Goal: Information Seeking & Learning: Check status

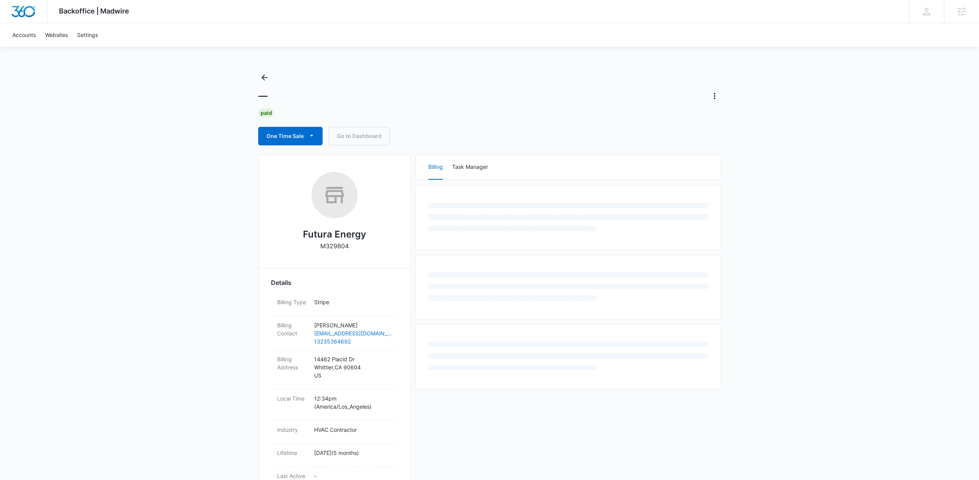
click at [201, 261] on div "Backoffice | Madwire Apps Settings Kenzie Ryan kenzie.ryan@madwire.com My Profi…" at bounding box center [489, 336] width 979 height 672
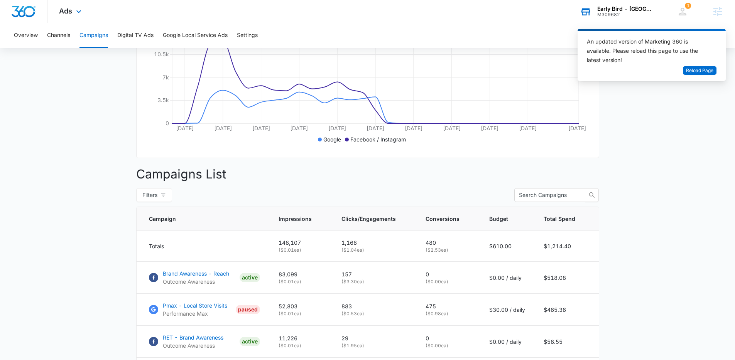
click at [616, 9] on div "Early Bird - East Village (IA)" at bounding box center [625, 9] width 56 height 6
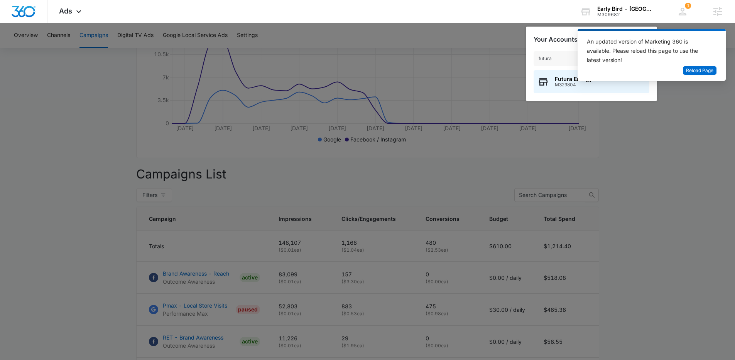
type input "futura"
click at [569, 85] on span "M329804" at bounding box center [573, 84] width 37 height 5
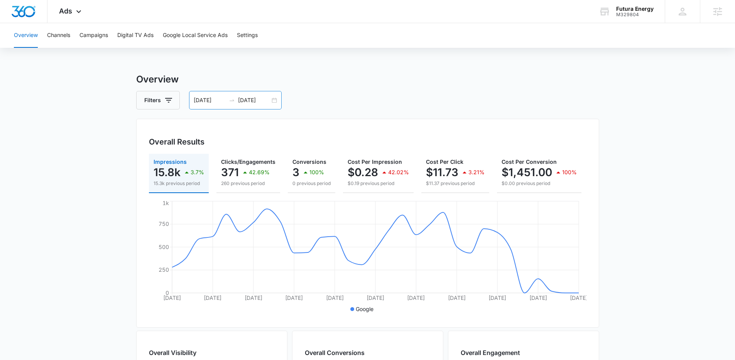
drag, startPoint x: 232, startPoint y: 87, endPoint x: 240, endPoint y: 106, distance: 20.9
click at [232, 89] on div "Overview Filters 08/04/2025 09/03/2025 Overall Results Impressions 15.8k 3.7% 1…" at bounding box center [367, 349] width 463 height 554
click at [240, 106] on div "08/04/2025 09/03/2025" at bounding box center [235, 100] width 93 height 19
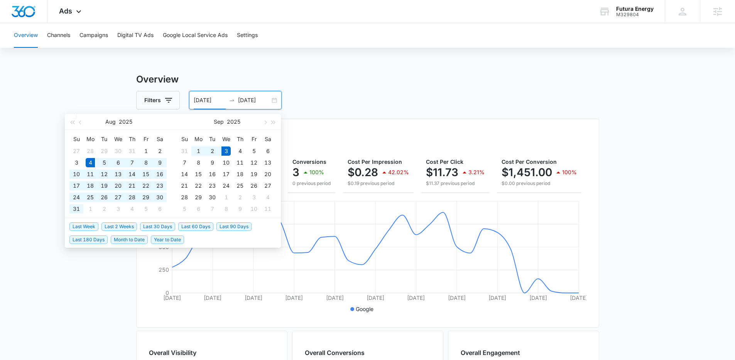
click at [150, 231] on li "Last 30 Days" at bounding box center [159, 226] width 38 height 13
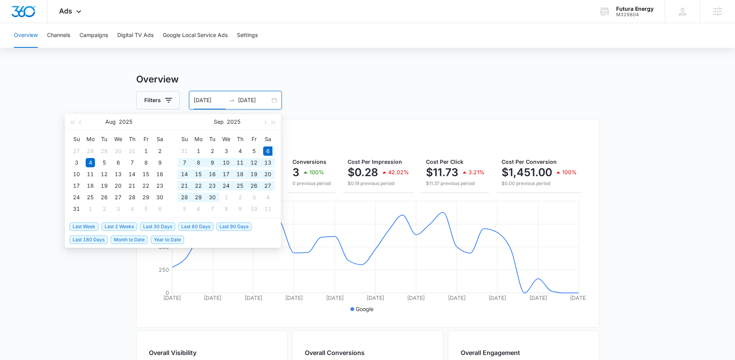
click at [152, 227] on span "Last 30 Days" at bounding box center [157, 226] width 35 height 8
type input "09/06/2025"
type input "10/06/2025"
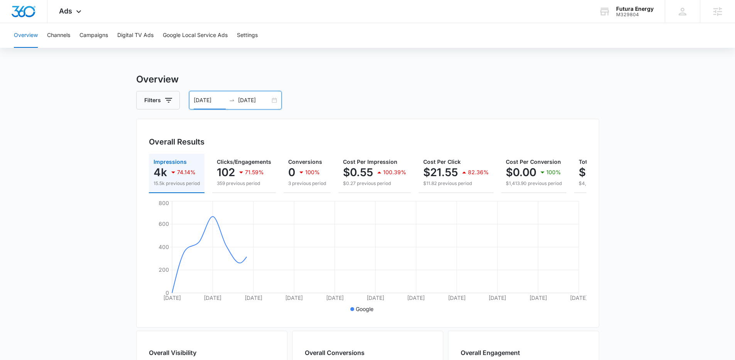
click at [75, 141] on main "Overview Filters 09/06/2025 10/06/2025 Overall Results Impressions 4k 74.14% 15…" at bounding box center [367, 349] width 735 height 554
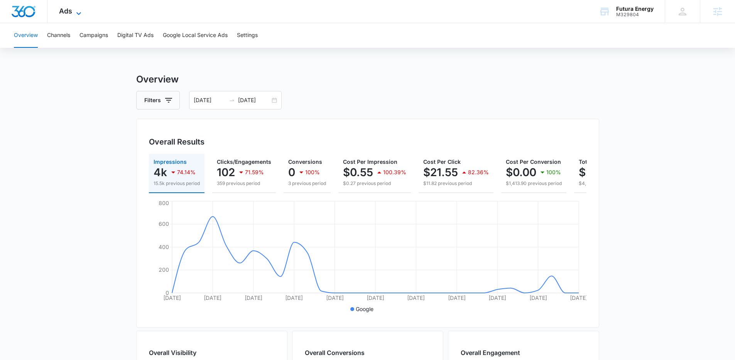
click at [81, 16] on icon at bounding box center [78, 13] width 9 height 9
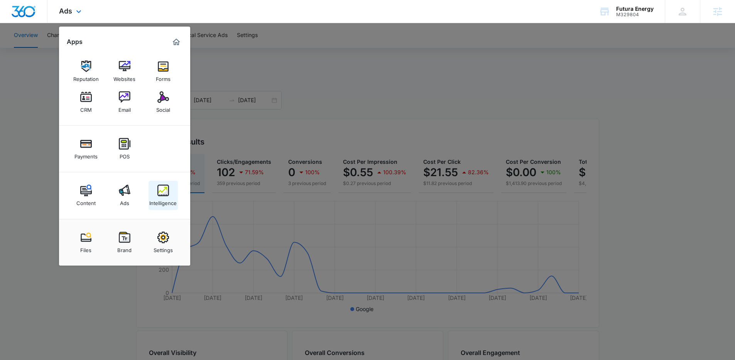
click at [160, 188] on img at bounding box center [163, 191] width 12 height 12
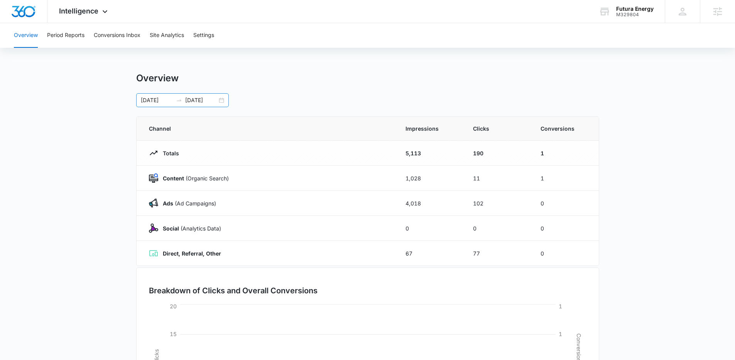
click at [221, 99] on div "09/06/2025 10/06/2025" at bounding box center [182, 100] width 93 height 14
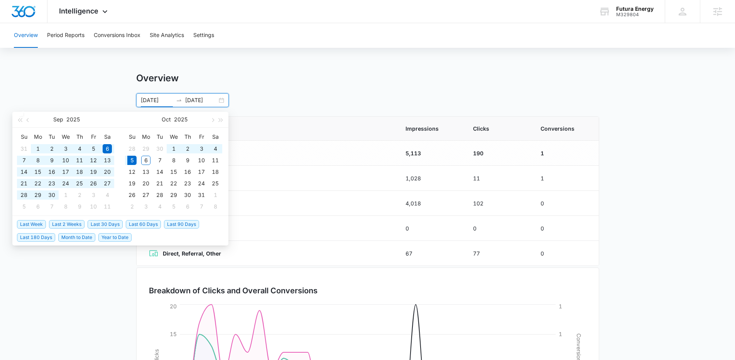
click at [176, 223] on span "Last 90 Days" at bounding box center [181, 224] width 35 height 8
type input "07/07/2025"
type input "10/05/2025"
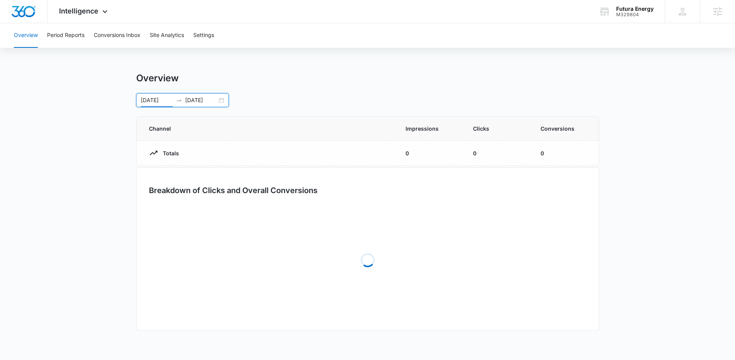
click at [342, 73] on div "Overview" at bounding box center [367, 78] width 463 height 12
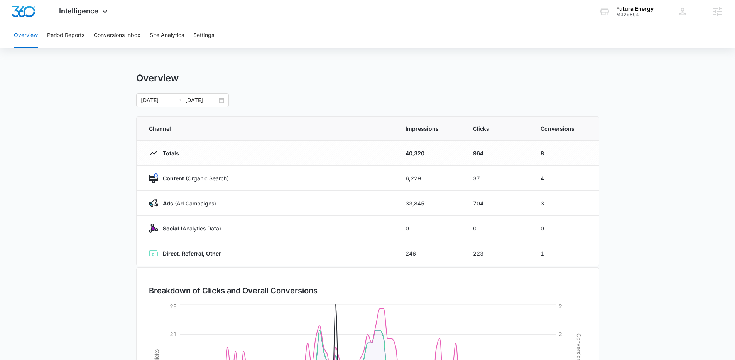
scroll to position [117, 0]
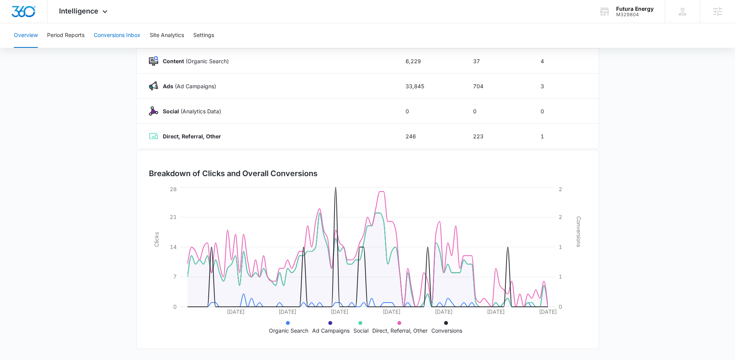
click at [120, 32] on button "Conversions Inbox" at bounding box center [117, 35] width 47 height 25
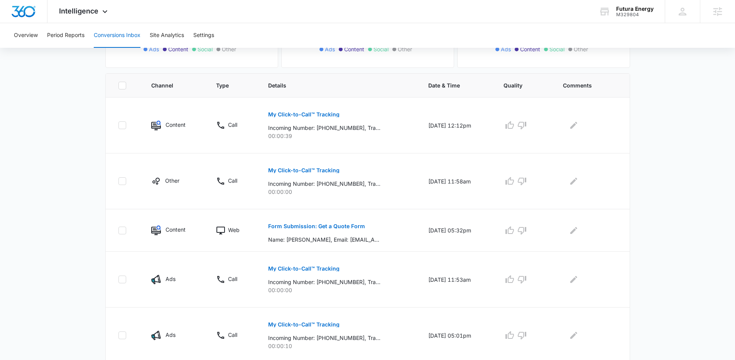
scroll to position [166, 0]
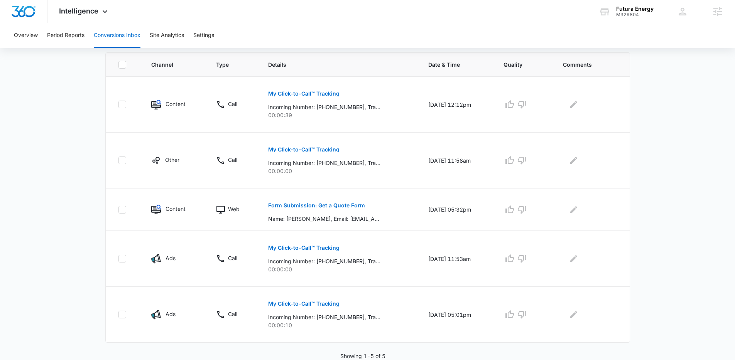
click at [80, 216] on main "Filters 09/06/2025 10/06/2025 New Conversion Total Conversions: 5 Ads Content S…" at bounding box center [367, 124] width 735 height 471
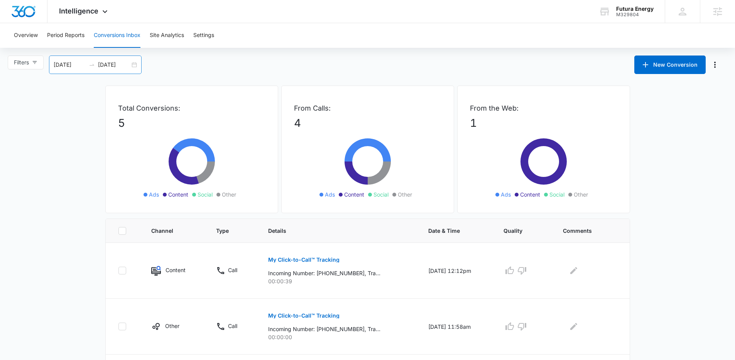
click at [134, 67] on div "09/06/2025 10/06/2025" at bounding box center [95, 65] width 93 height 19
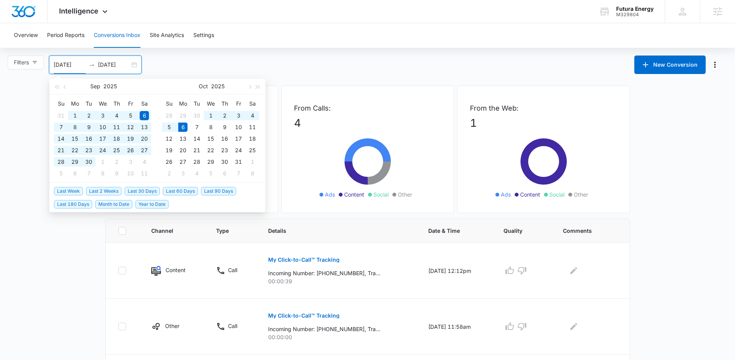
click at [207, 192] on span "Last 90 Days" at bounding box center [218, 191] width 35 height 8
type input "07/08/2025"
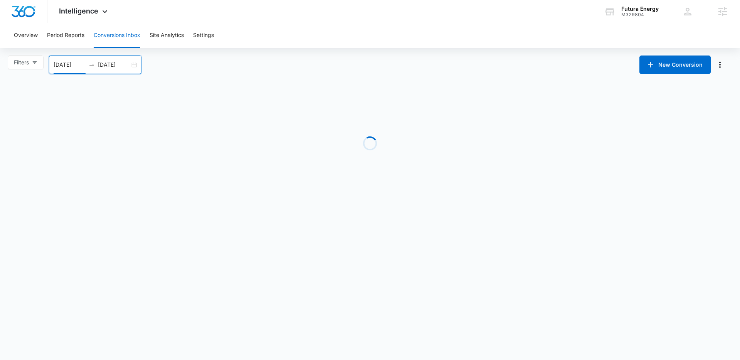
click at [85, 201] on main "Filters 07/08/2025 10/06/2025 New Conversion Jul 2025 Su Mo Tu We Th Fr Sa 29 3…" at bounding box center [370, 129] width 740 height 146
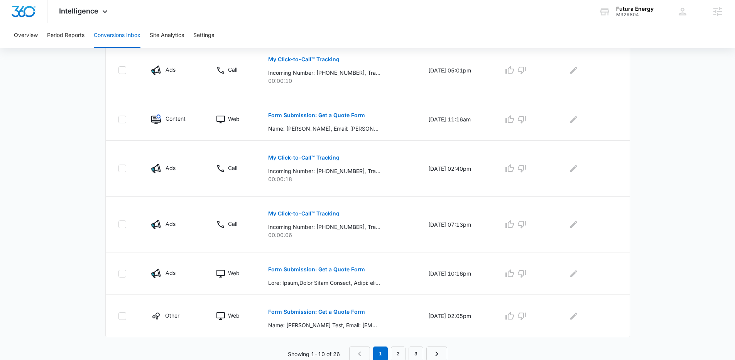
scroll to position [412, 0]
click at [329, 269] on p "Form Submission: Get a Quote Form" at bounding box center [316, 268] width 97 height 5
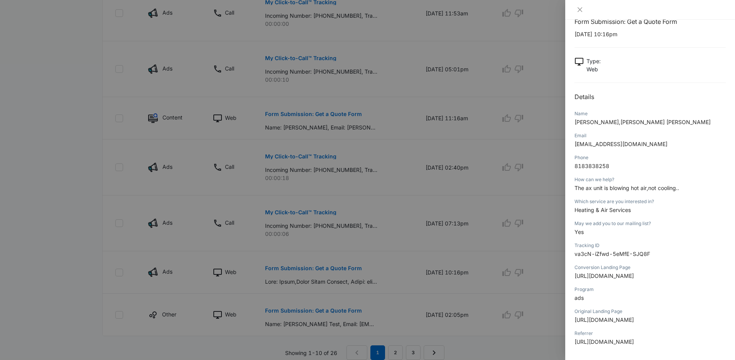
scroll to position [0, 0]
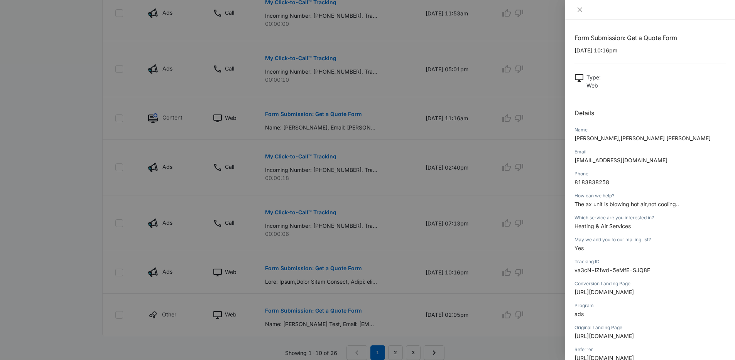
click at [381, 160] on div at bounding box center [367, 180] width 735 height 360
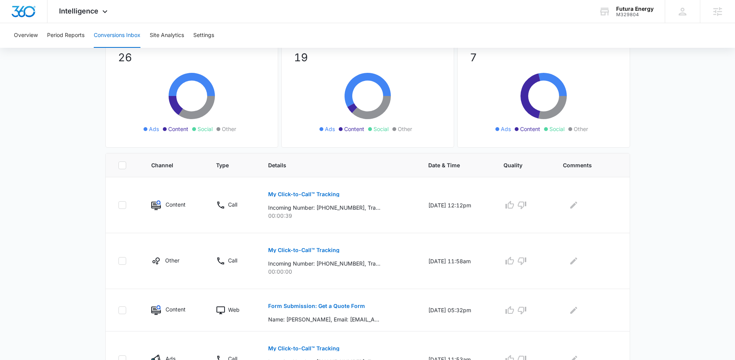
scroll to position [67, 0]
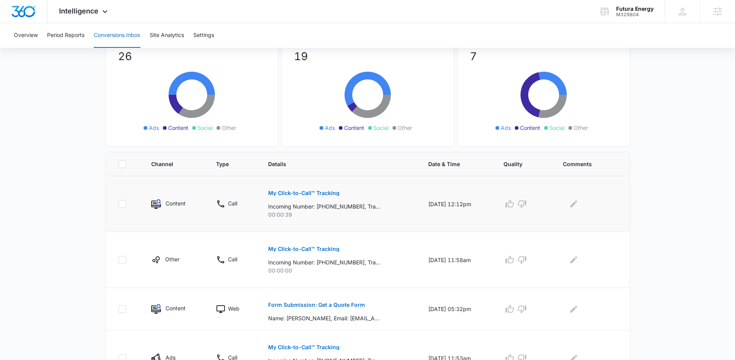
click at [324, 193] on p "My Click-to-Call™ Tracking" at bounding box center [303, 192] width 71 height 5
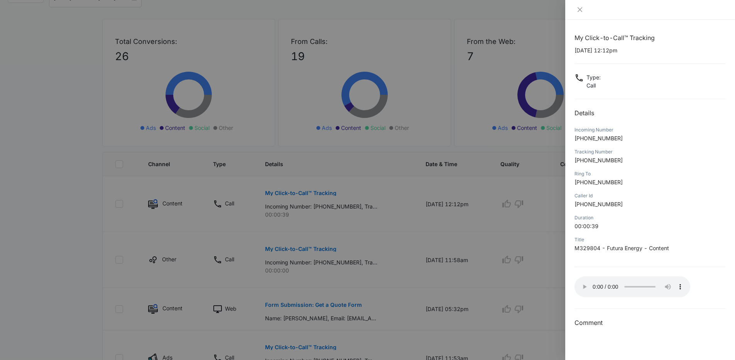
click at [695, 188] on div "Ring To +15629417459" at bounding box center [649, 181] width 151 height 22
click at [355, 288] on div at bounding box center [367, 180] width 735 height 360
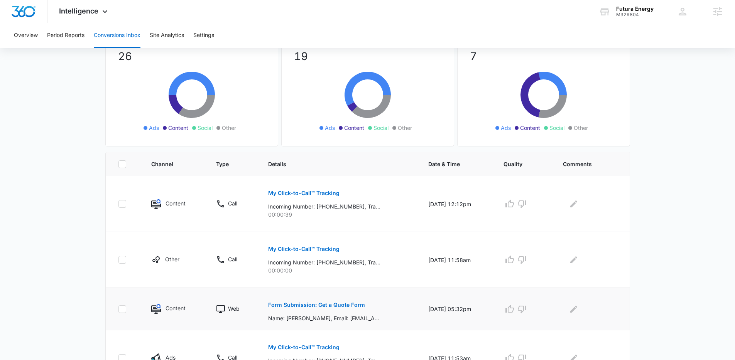
click at [334, 308] on button "Form Submission: Get a Quote Form" at bounding box center [316, 305] width 97 height 19
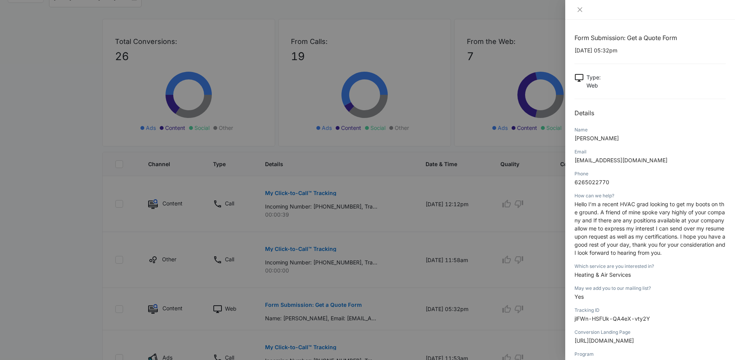
click at [608, 238] on span "Hello I’m a recent HVAC grad looking to get my boots on the ground. A friend of…" at bounding box center [649, 228] width 151 height 55
click at [524, 236] on div at bounding box center [367, 180] width 735 height 360
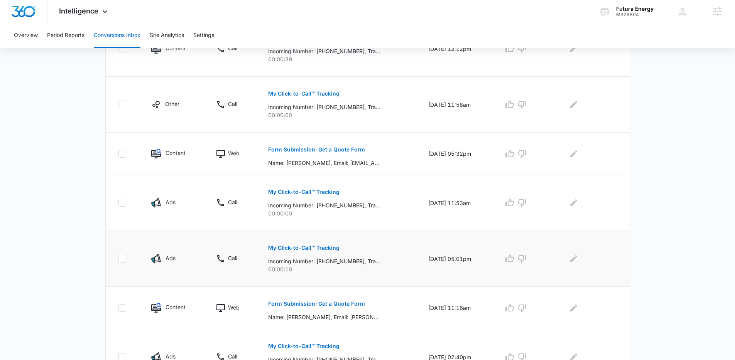
scroll to position [223, 0]
click at [307, 300] on p "Form Submission: Get a Quote Form" at bounding box center [316, 302] width 97 height 5
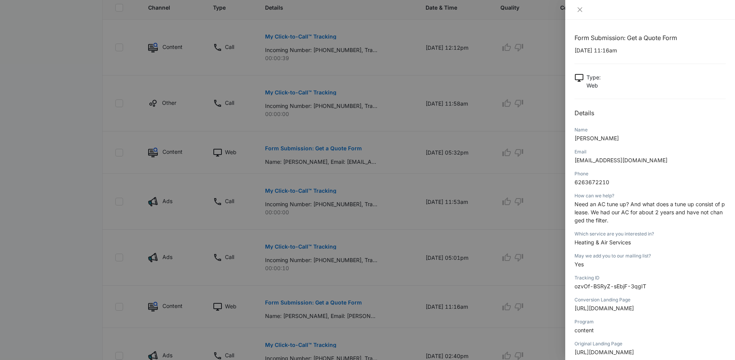
click at [636, 224] on p "Need an AC tune up? And what does a tune up consist of please. We had our AC fo…" at bounding box center [649, 212] width 151 height 24
click at [509, 246] on div at bounding box center [367, 180] width 735 height 360
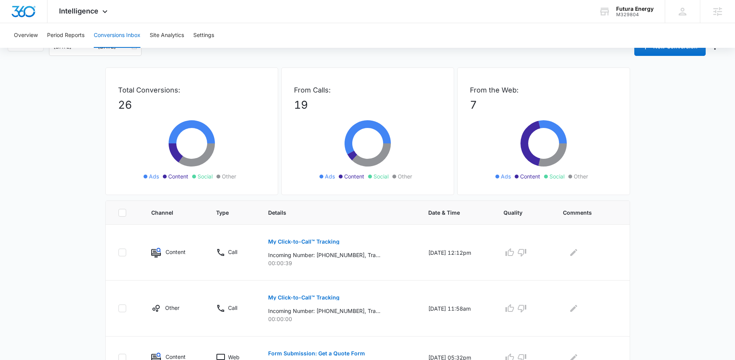
scroll to position [0, 0]
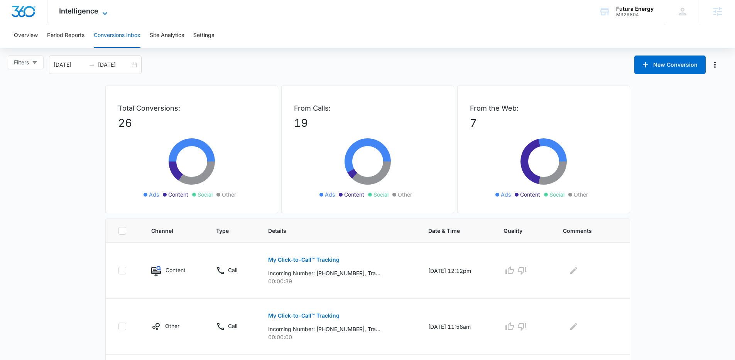
click at [100, 9] on icon at bounding box center [104, 13] width 9 height 9
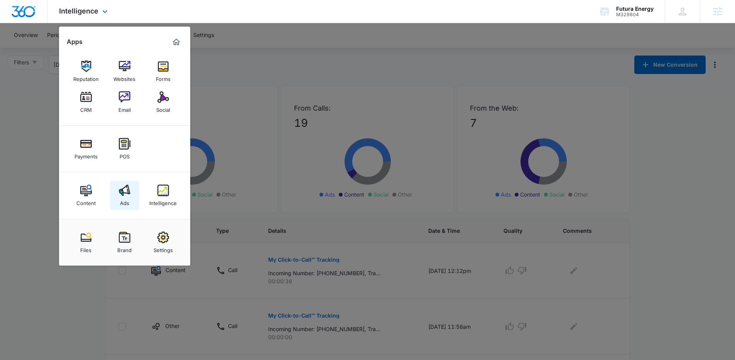
click at [127, 194] on img at bounding box center [125, 191] width 12 height 12
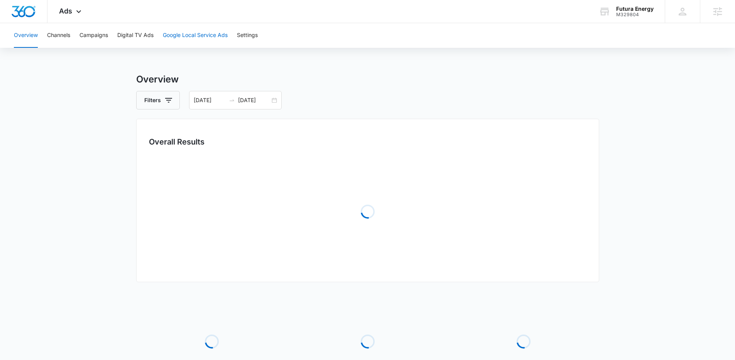
click at [191, 36] on button "Google Local Service Ads" at bounding box center [195, 35] width 65 height 25
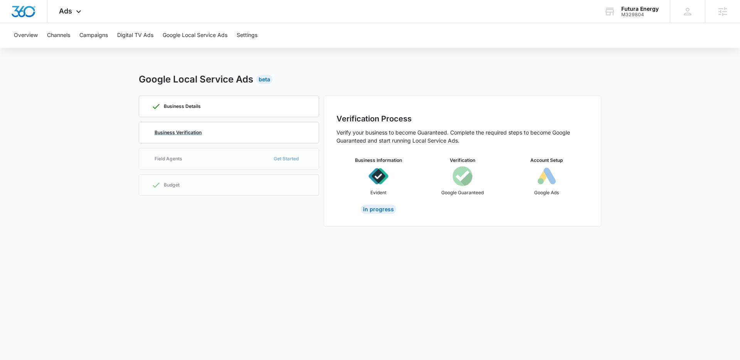
click at [153, 131] on div "Business Verification" at bounding box center [177, 132] width 50 height 5
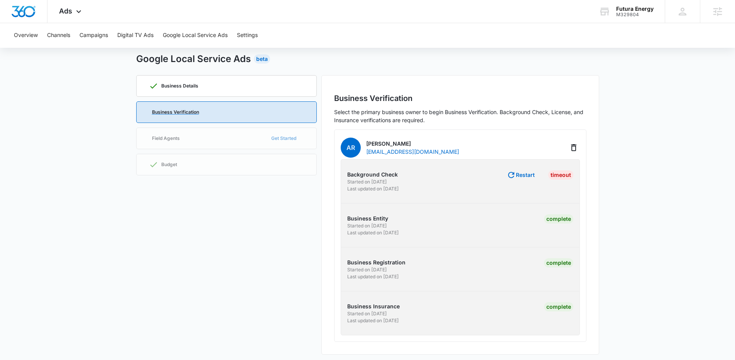
scroll to position [24, 0]
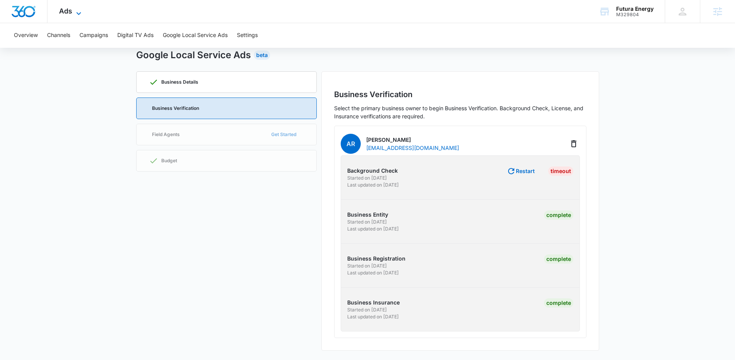
click at [69, 12] on span "Ads" at bounding box center [65, 11] width 13 height 8
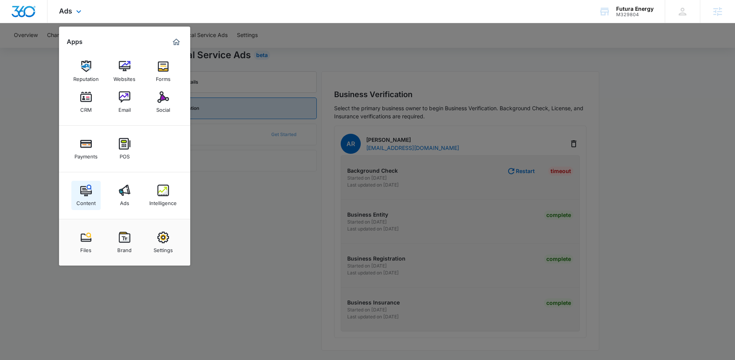
click at [86, 199] on div "Content" at bounding box center [85, 201] width 19 height 10
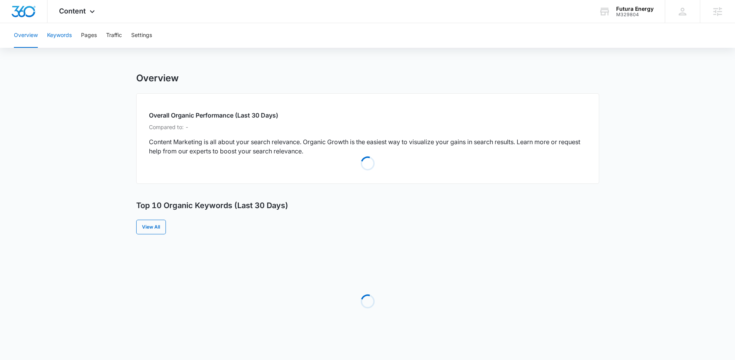
click at [64, 37] on button "Keywords" at bounding box center [59, 35] width 25 height 25
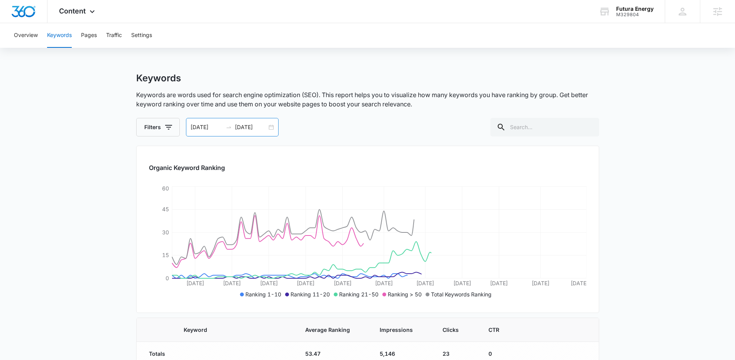
click at [251, 132] on div "07/07/2025 10/05/2025" at bounding box center [232, 127] width 93 height 19
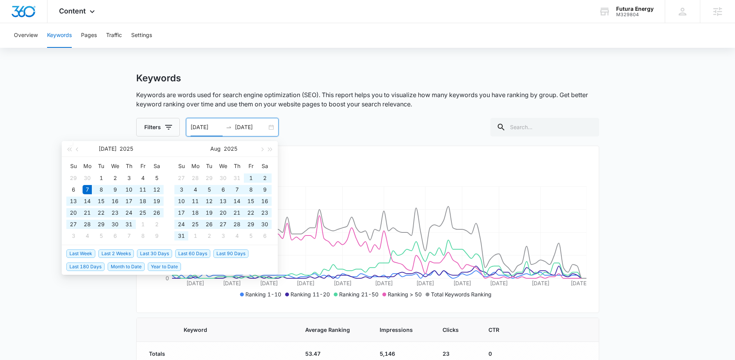
click at [405, 122] on div "Filters 07/07/2025 10/05/2025 Jul 2025 Su Mo Tu We Th Fr Sa 29 30 1 2 3 4 5 6 7…" at bounding box center [367, 127] width 463 height 19
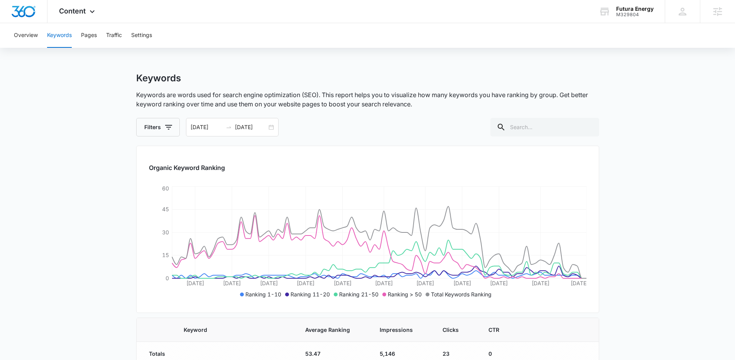
click at [268, 126] on div "07/07/2025 10/05/2025" at bounding box center [232, 127] width 93 height 19
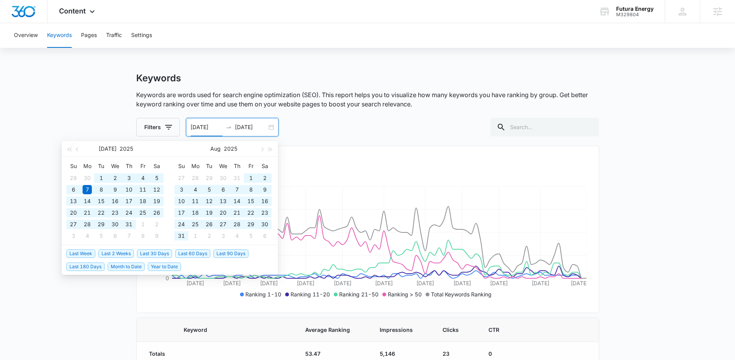
click at [159, 266] on span "Year to Date" at bounding box center [164, 267] width 33 height 8
type input "01/01/2025"
type input "10/03/2025"
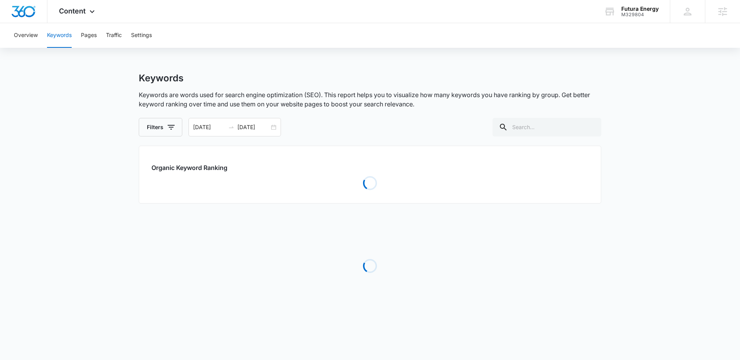
click at [113, 303] on main "Keywords Keywords are words used for search engine optimization (SEO). This rep…" at bounding box center [370, 202] width 740 height 261
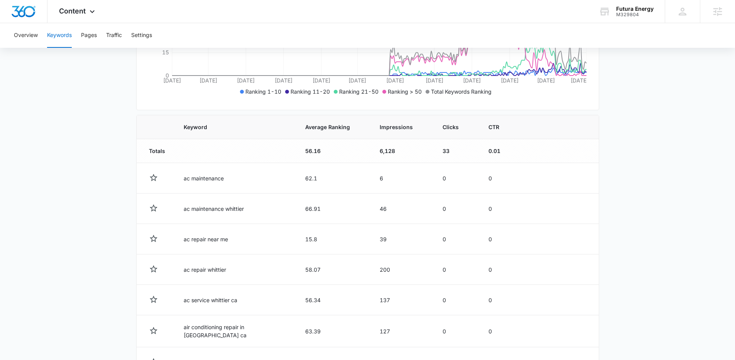
scroll to position [158, 0]
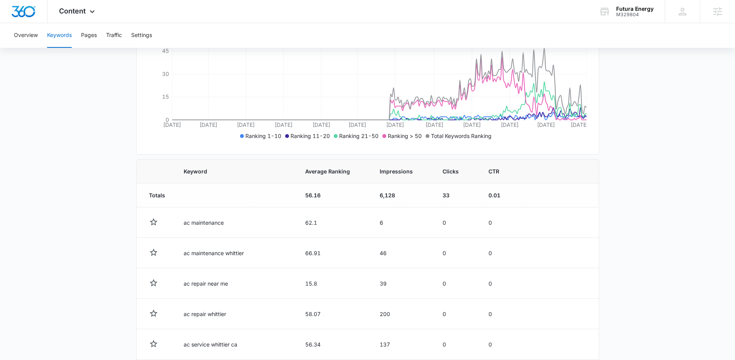
click at [610, 252] on main "Keywords Keywords are words used for search engine optimization (SEO). This rep…" at bounding box center [367, 236] width 735 height 644
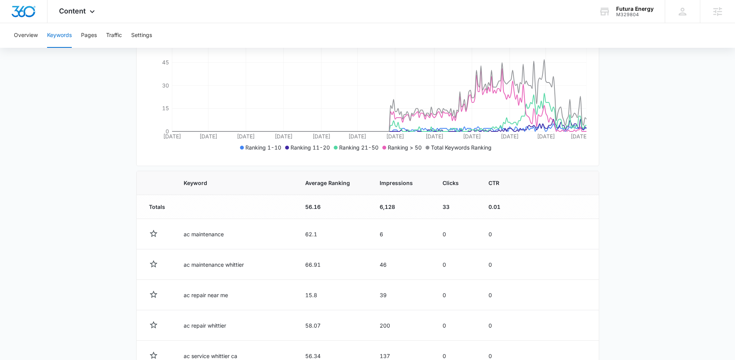
scroll to position [147, 0]
click at [80, 16] on div "Content Apps Reputation Websites Forms CRM Email Social Payments POS Content Ad…" at bounding box center [77, 11] width 61 height 23
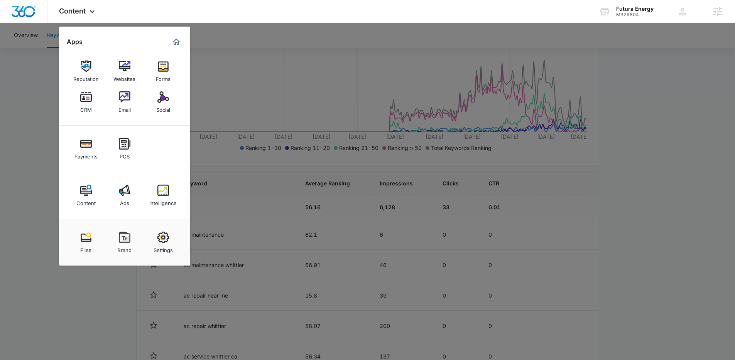
drag, startPoint x: 127, startPoint y: 201, endPoint x: 129, endPoint y: 197, distance: 4.2
click at [127, 201] on div "Ads" at bounding box center [124, 201] width 9 height 10
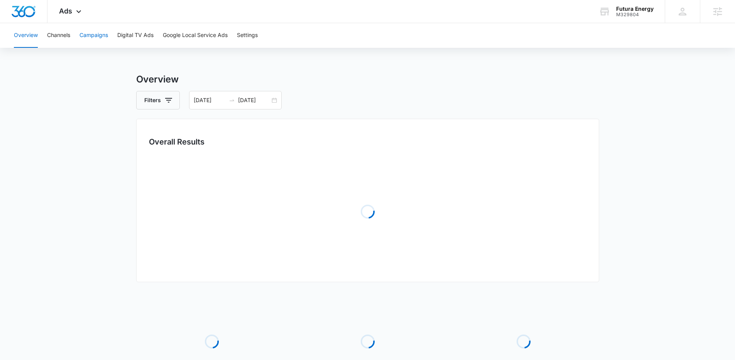
click at [104, 34] on button "Campaigns" at bounding box center [93, 35] width 29 height 25
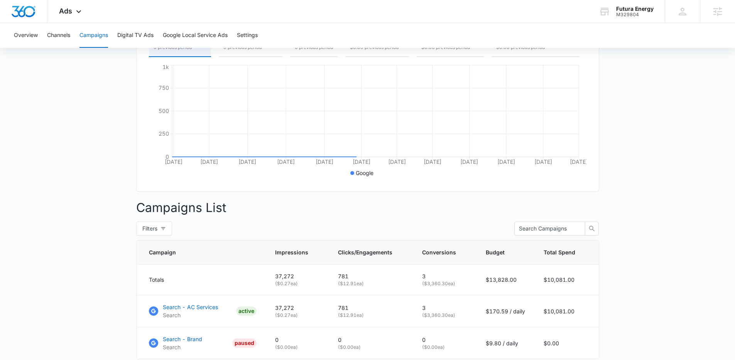
scroll to position [196, 0]
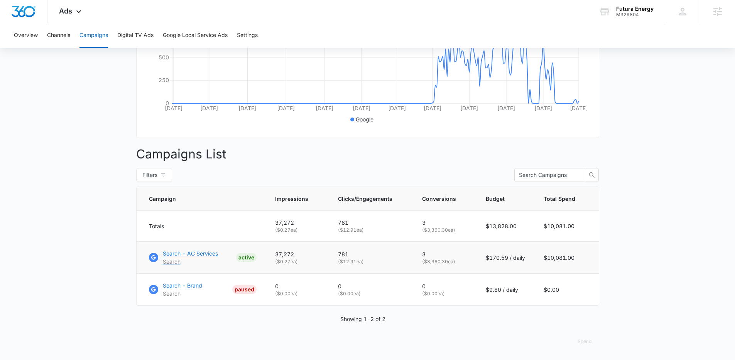
click at [192, 254] on p "Search - AC Services" at bounding box center [190, 253] width 55 height 8
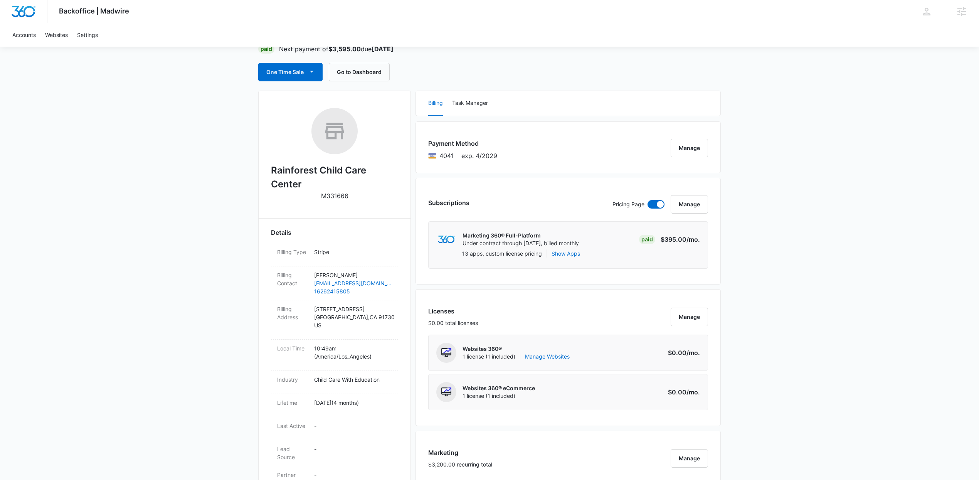
scroll to position [57, 0]
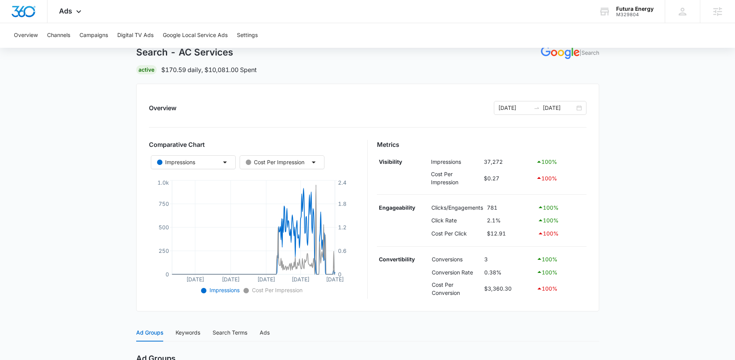
scroll to position [6, 0]
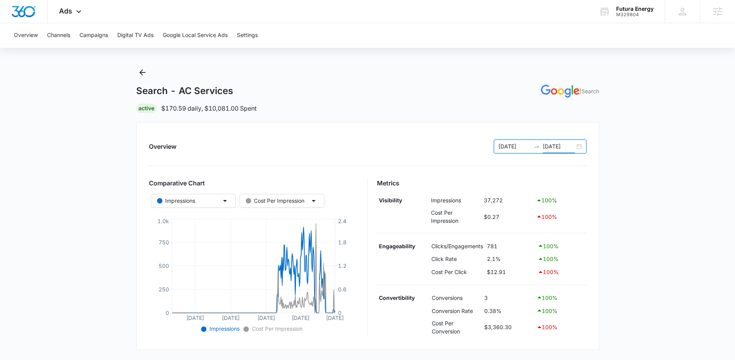
click at [572, 145] on input "[DATE]" at bounding box center [559, 146] width 32 height 8
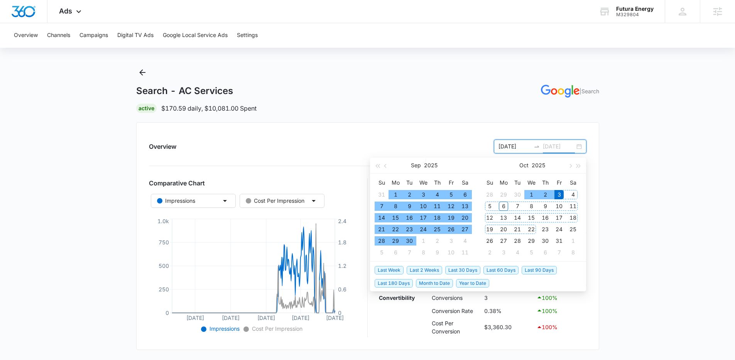
type input "10/03/2025"
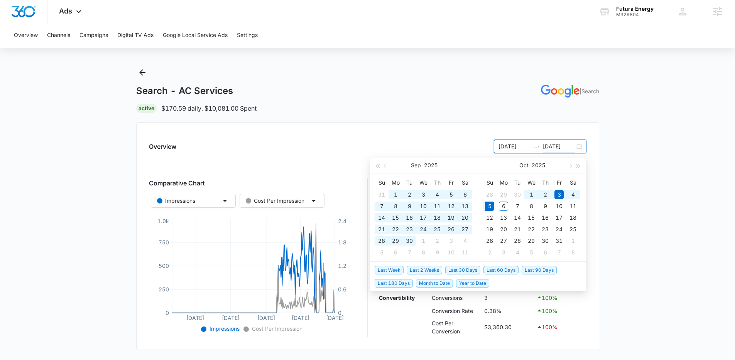
click at [491, 270] on span "Last 60 Days" at bounding box center [500, 270] width 35 height 8
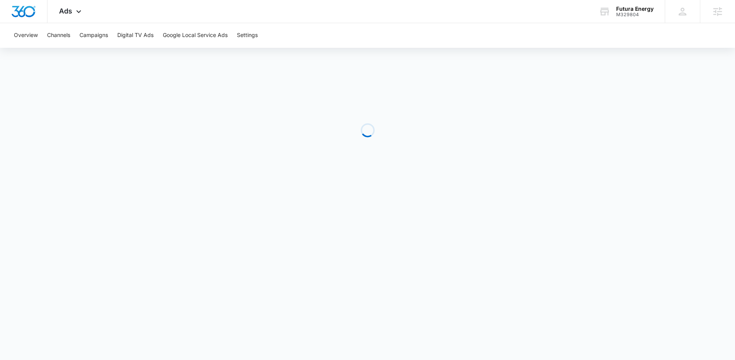
scroll to position [0, 0]
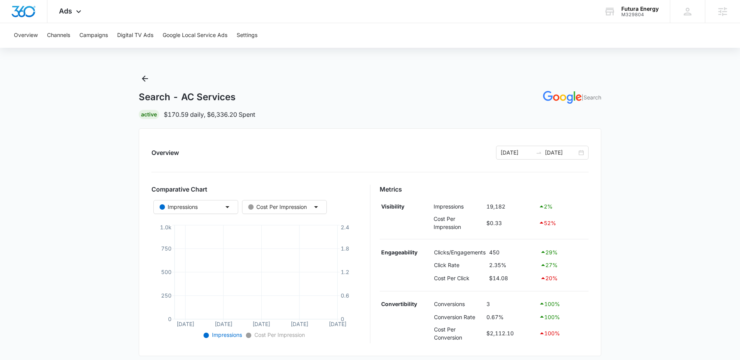
click at [53, 264] on main "Search - AC Services | Search Active $170.59 daily , $6,336.20 Spent Overview 0…" at bounding box center [370, 321] width 740 height 498
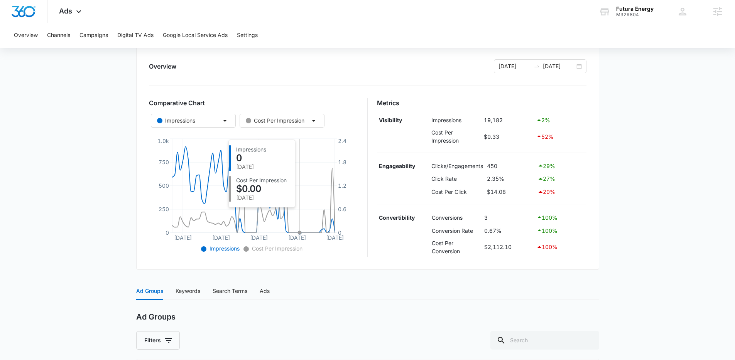
scroll to position [81, 0]
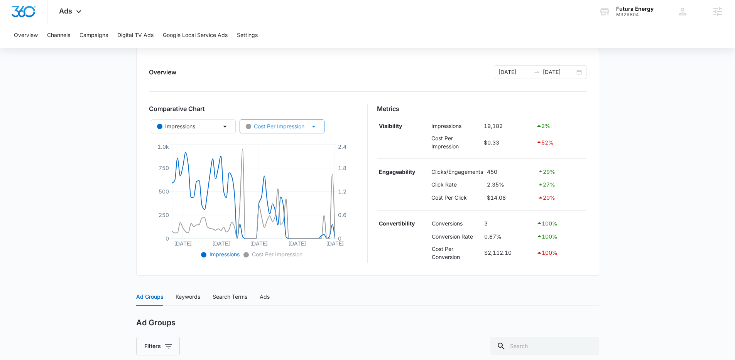
click at [302, 130] on div "Cost Per Impression" at bounding box center [275, 126] width 59 height 8
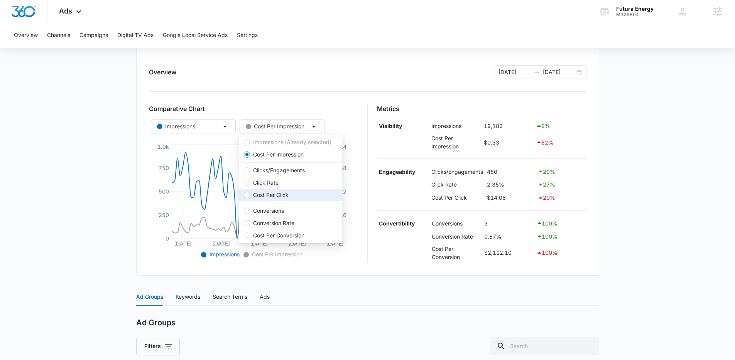
click at [287, 198] on span "Cost Per Click" at bounding box center [271, 195] width 42 height 8
click at [250, 198] on input "Cost Per Click" at bounding box center [247, 195] width 6 height 6
radio input "false"
radio input "true"
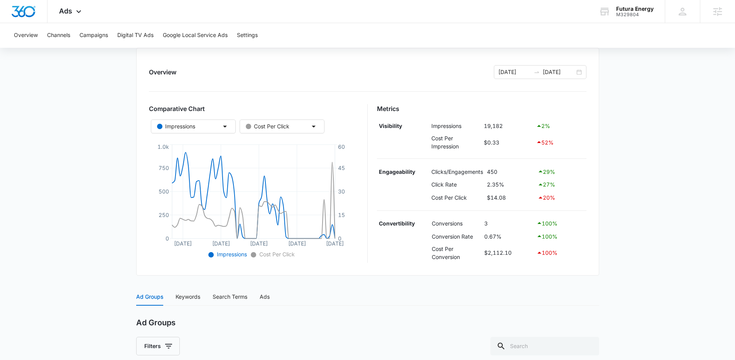
click at [112, 242] on main "Search - AC Services | Search Active $170.59 daily , $6,336.20 Spent Overview 0…" at bounding box center [367, 256] width 735 height 528
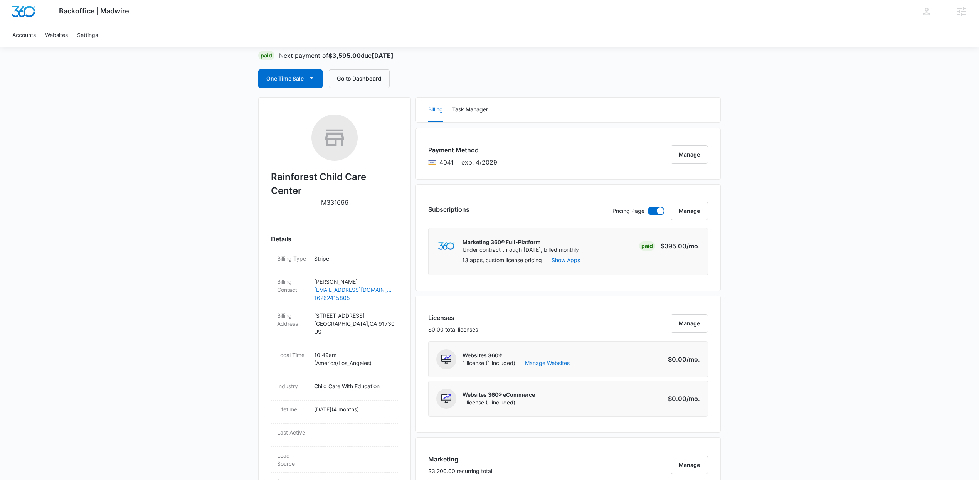
click at [841, 175] on div "Backoffice | Madwire Apps Settings [PERSON_NAME] [PERSON_NAME][EMAIL_ADDRESS][D…" at bounding box center [489, 446] width 979 height 1006
